Goal: Navigation & Orientation: Understand site structure

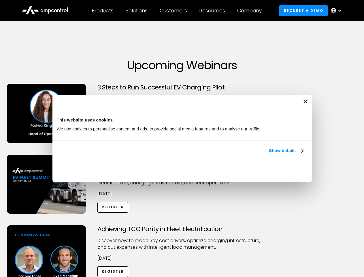
click at [269, 154] on link "Show details" at bounding box center [286, 150] width 34 height 7
click at [0, 0] on div "Necessary cookies help make a website usable by enabling basic functions like p…" at bounding box center [0, 0] width 0 height 0
click at [358, 232] on div "Achieving TCO Parity in Fleet Electrification Discover how to model key cost dr…" at bounding box center [182, 270] width 362 height 90
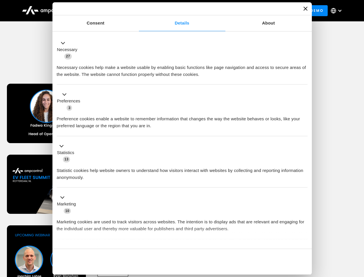
click at [177, 11] on div "Customers" at bounding box center [173, 10] width 27 height 6
click at [102, 11] on div "Products" at bounding box center [103, 10] width 22 height 6
click at [137, 11] on div "Solutions" at bounding box center [137, 10] width 22 height 6
click at [174, 11] on div "Customers" at bounding box center [173, 10] width 27 height 6
click at [213, 11] on div "Resources" at bounding box center [212, 10] width 26 height 6
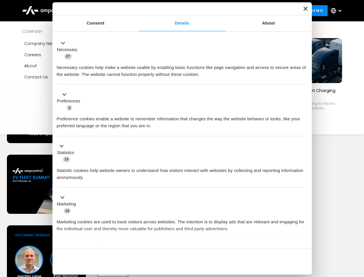
click at [251, 11] on div "Company" at bounding box center [249, 10] width 24 height 6
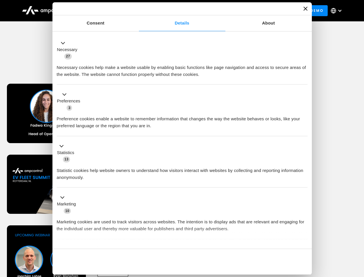
click at [338, 11] on div at bounding box center [339, 10] width 5 height 5
